Goal: Task Accomplishment & Management: Manage account settings

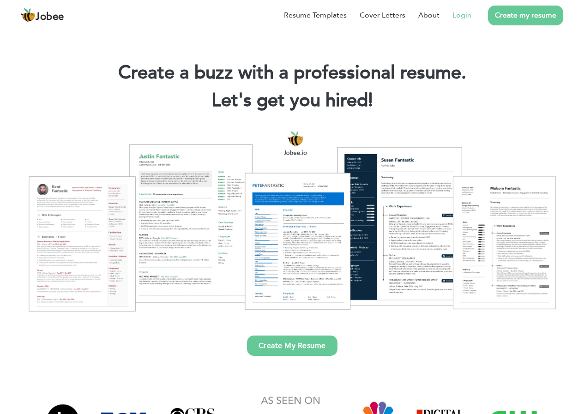
click at [459, 15] on link "Login" at bounding box center [462, 15] width 19 height 11
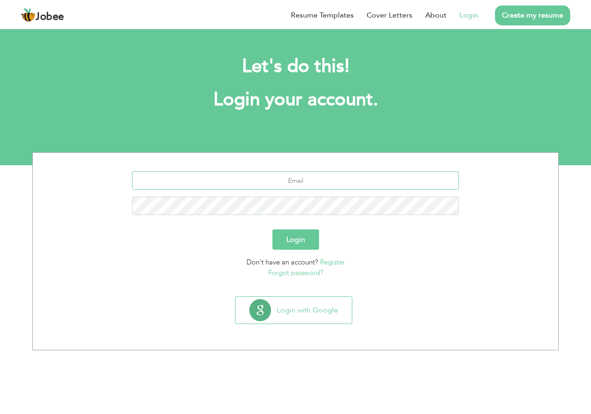
click at [297, 181] on input "text" at bounding box center [296, 180] width 328 height 18
type input "[EMAIL_ADDRESS][DOMAIN_NAME]"
click at [273, 230] on button "Login" at bounding box center [296, 240] width 47 height 20
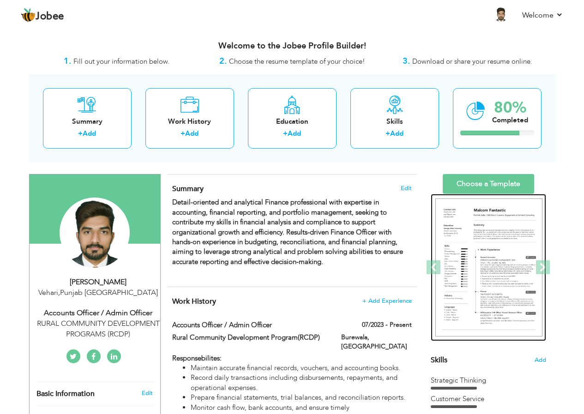
click at [478, 272] on img at bounding box center [489, 268] width 107 height 139
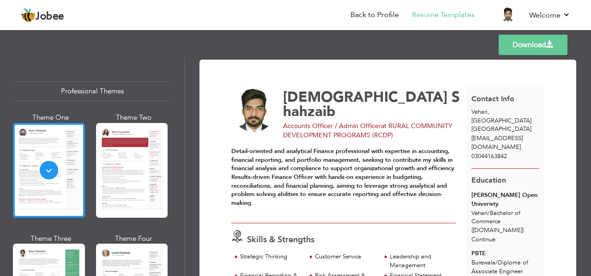
click at [532, 40] on link "Download" at bounding box center [533, 45] width 69 height 20
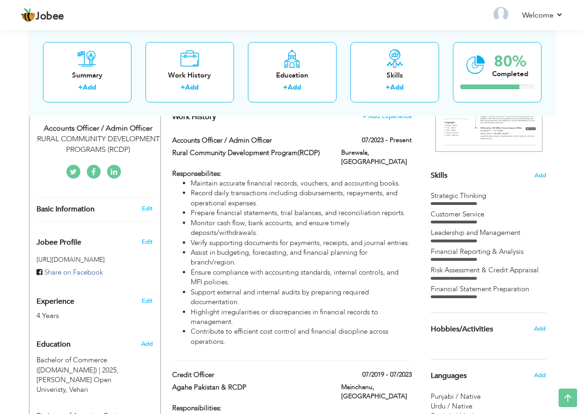
scroll to position [370, 0]
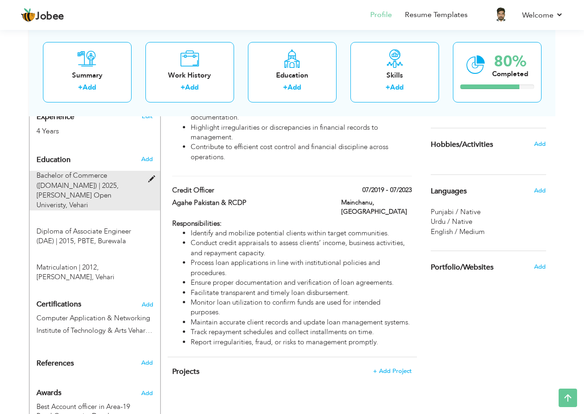
click at [112, 176] on span "Bachelor of Commerce ([DOMAIN_NAME]) | 2025," at bounding box center [77, 180] width 82 height 19
type input "Bachelor of Commerce ([DOMAIN_NAME])"
type input "2025"
type input "[PERSON_NAME] Open Univeristy"
type input "78"
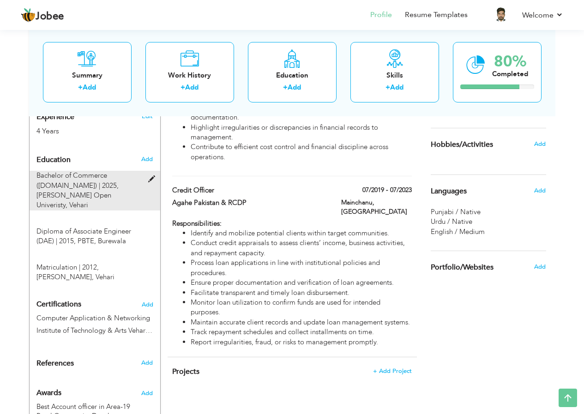
radio input "true"
type input "Vehari"
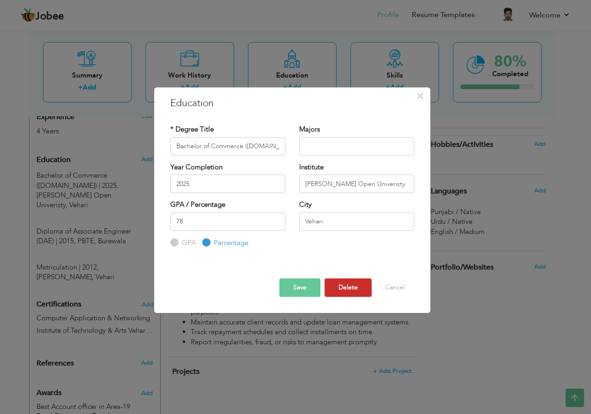
click at [343, 283] on button "Delete" at bounding box center [348, 288] width 47 height 18
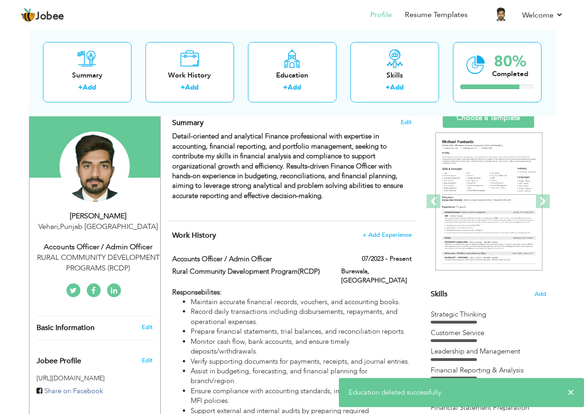
scroll to position [0, 0]
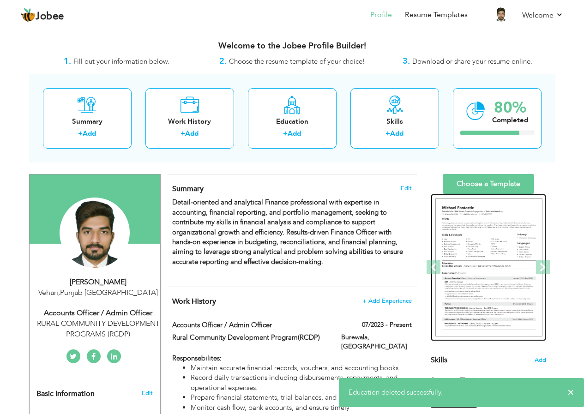
click at [472, 240] on img at bounding box center [489, 268] width 107 height 139
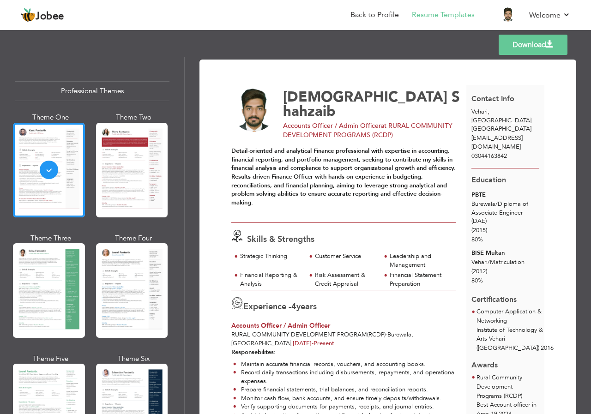
click at [512, 51] on link "Download" at bounding box center [533, 45] width 69 height 20
click at [273, 374] on li "Record daily transactions including disbursements, repayments, and operational …" at bounding box center [344, 377] width 223 height 17
